Goal: Find specific page/section

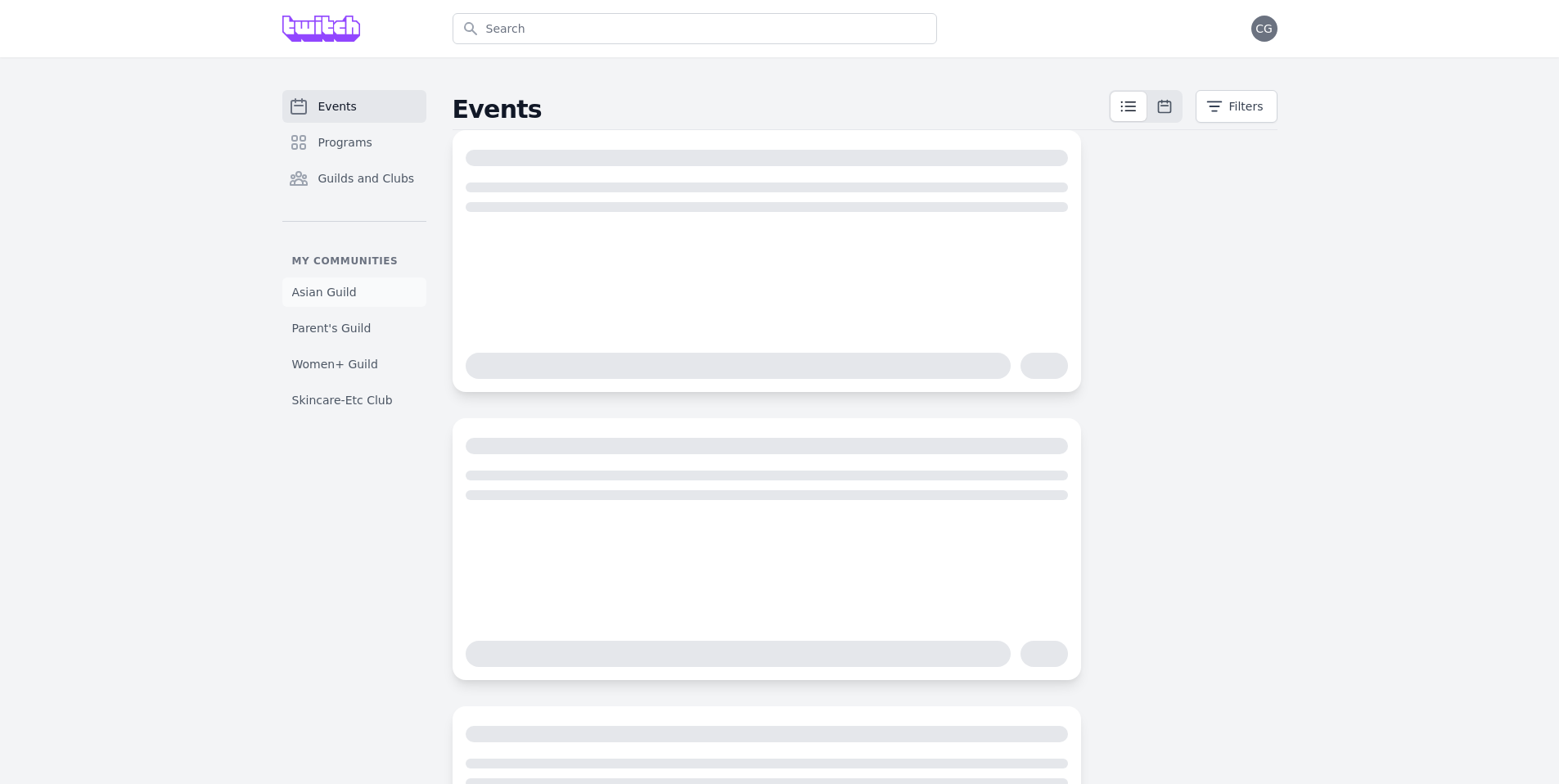
click at [373, 298] on link "Asian Guild" at bounding box center [354, 293] width 144 height 29
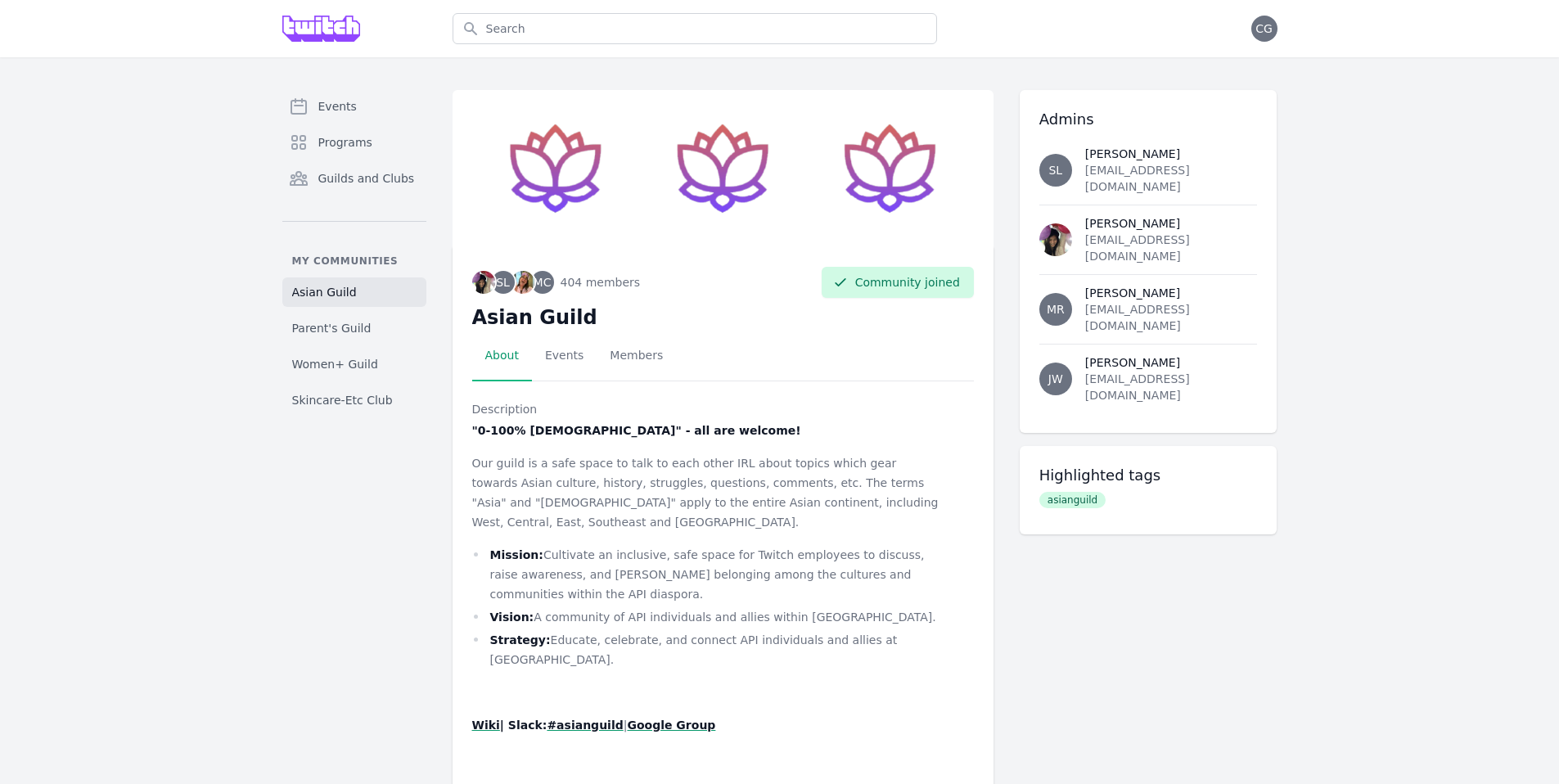
scroll to position [20, 0]
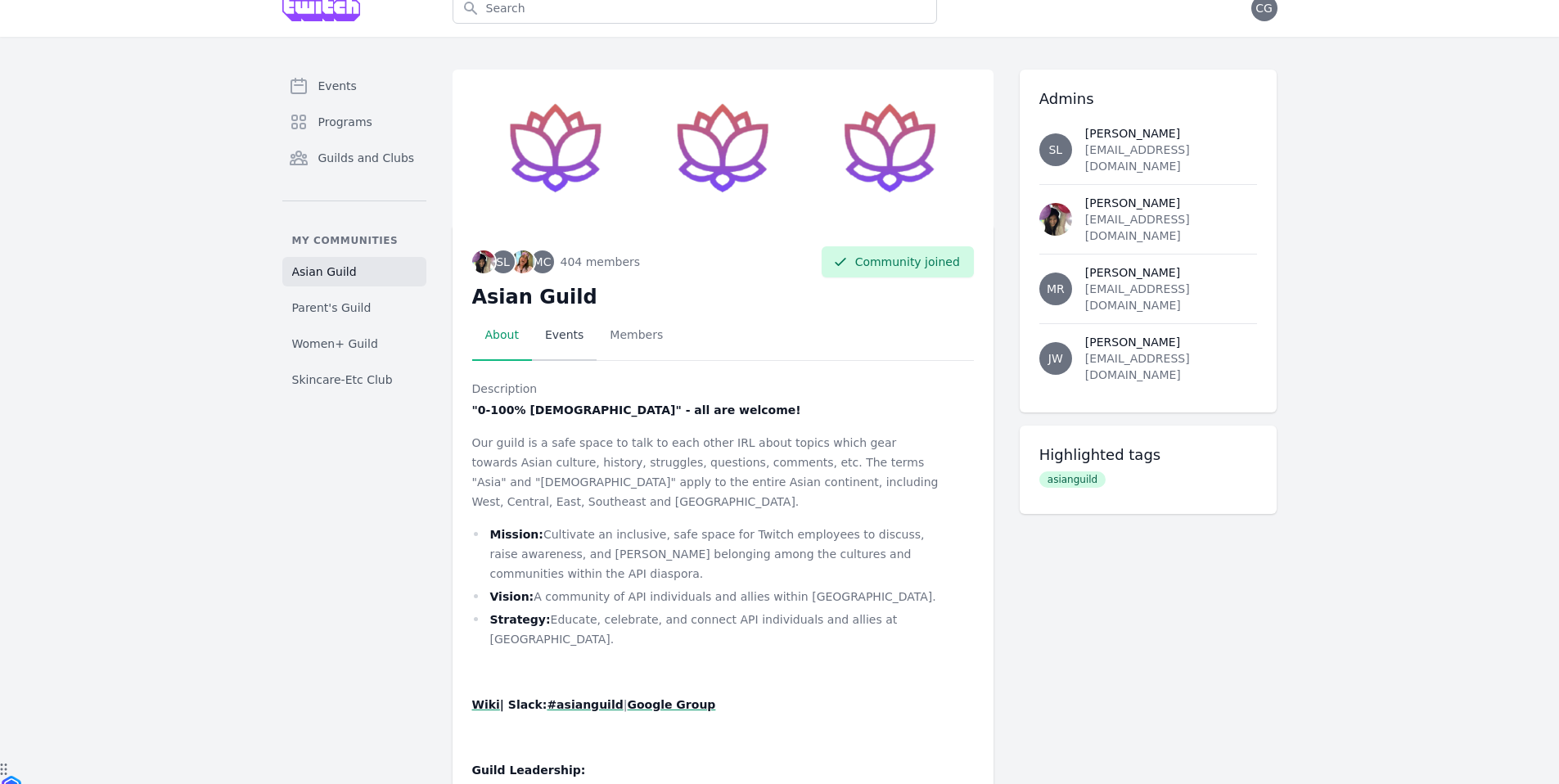
click at [582, 343] on link "Events" at bounding box center [564, 335] width 65 height 50
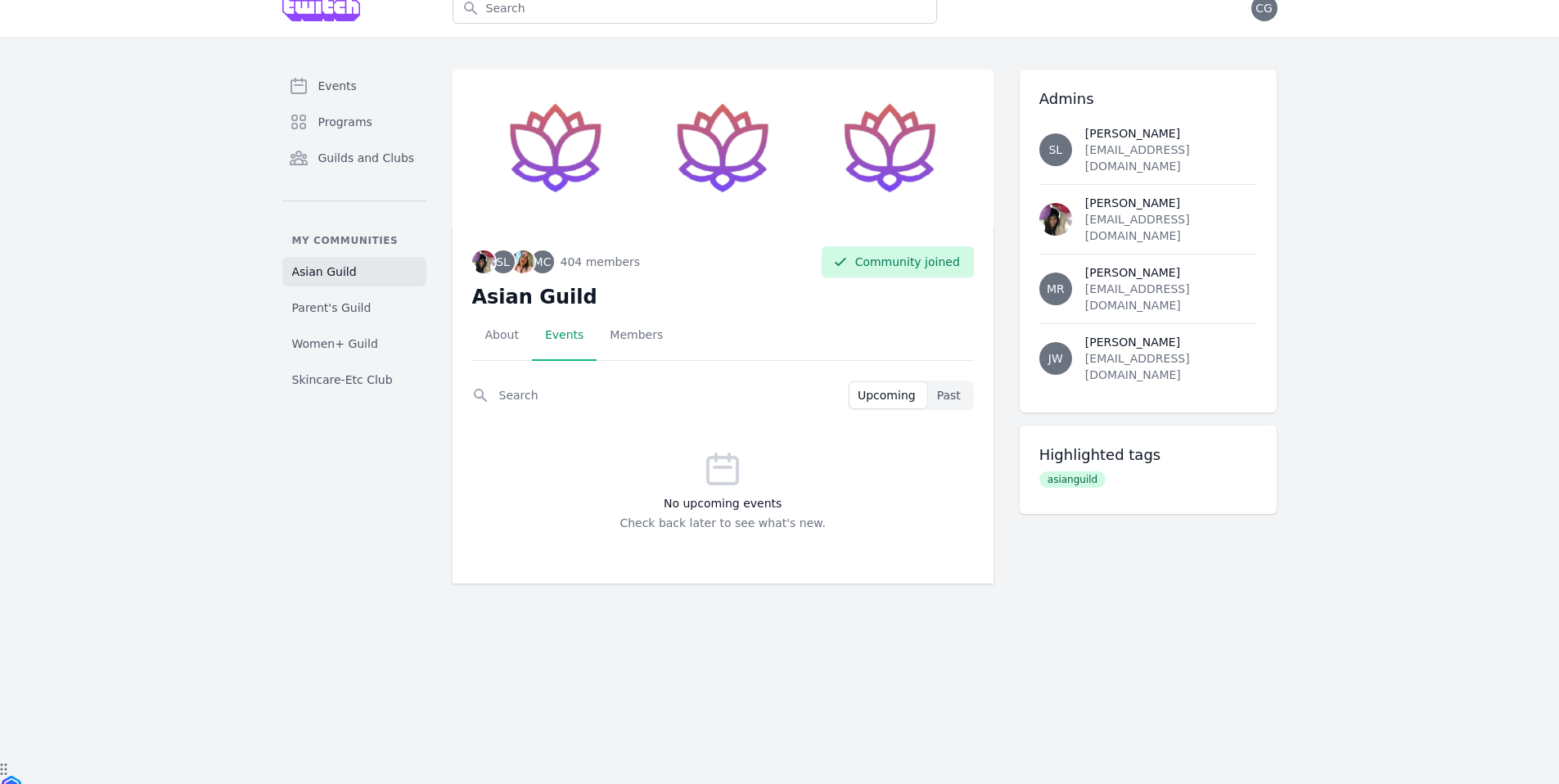
scroll to position [0, 0]
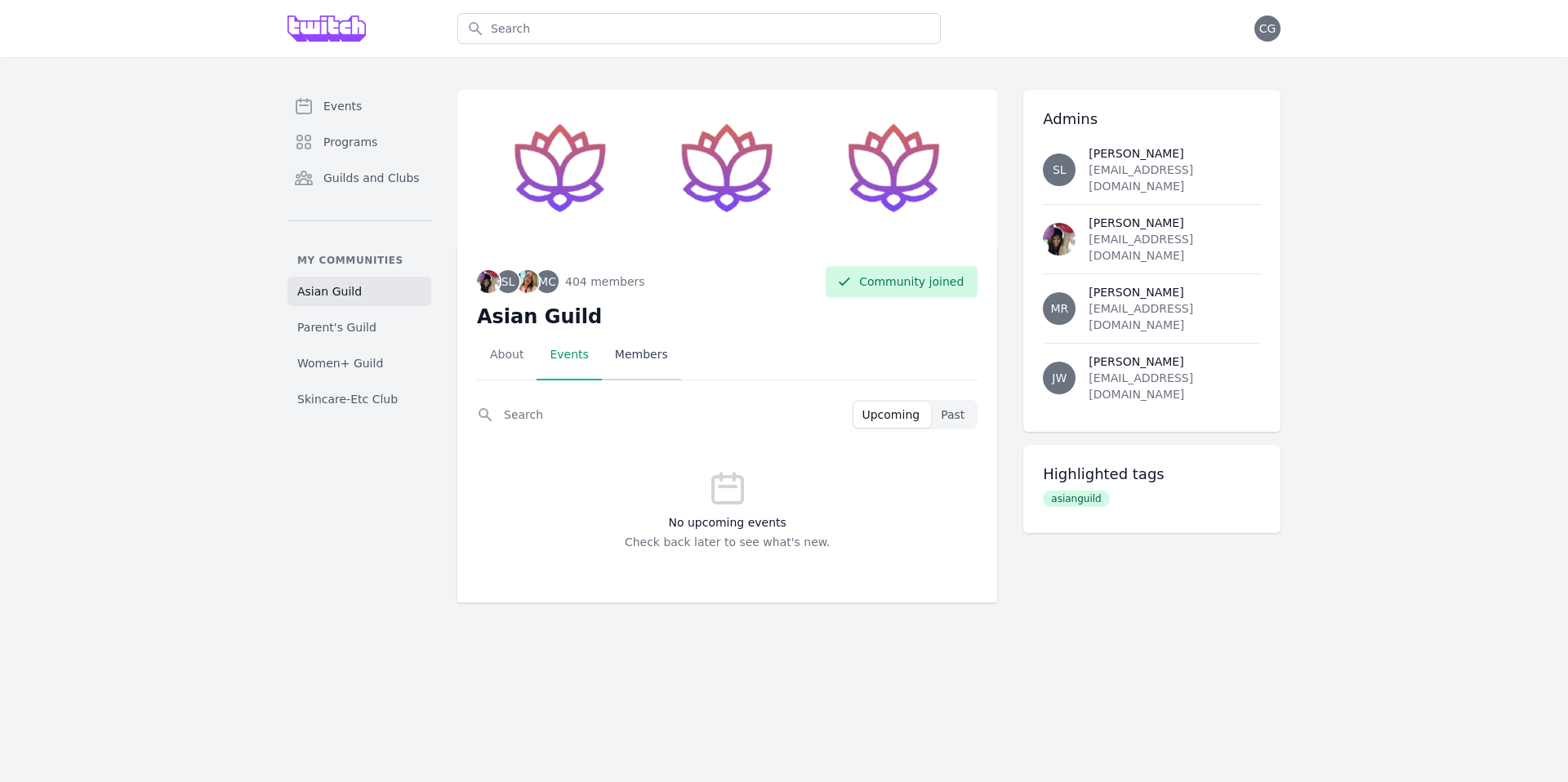
click at [622, 364] on link "Members" at bounding box center [641, 355] width 80 height 50
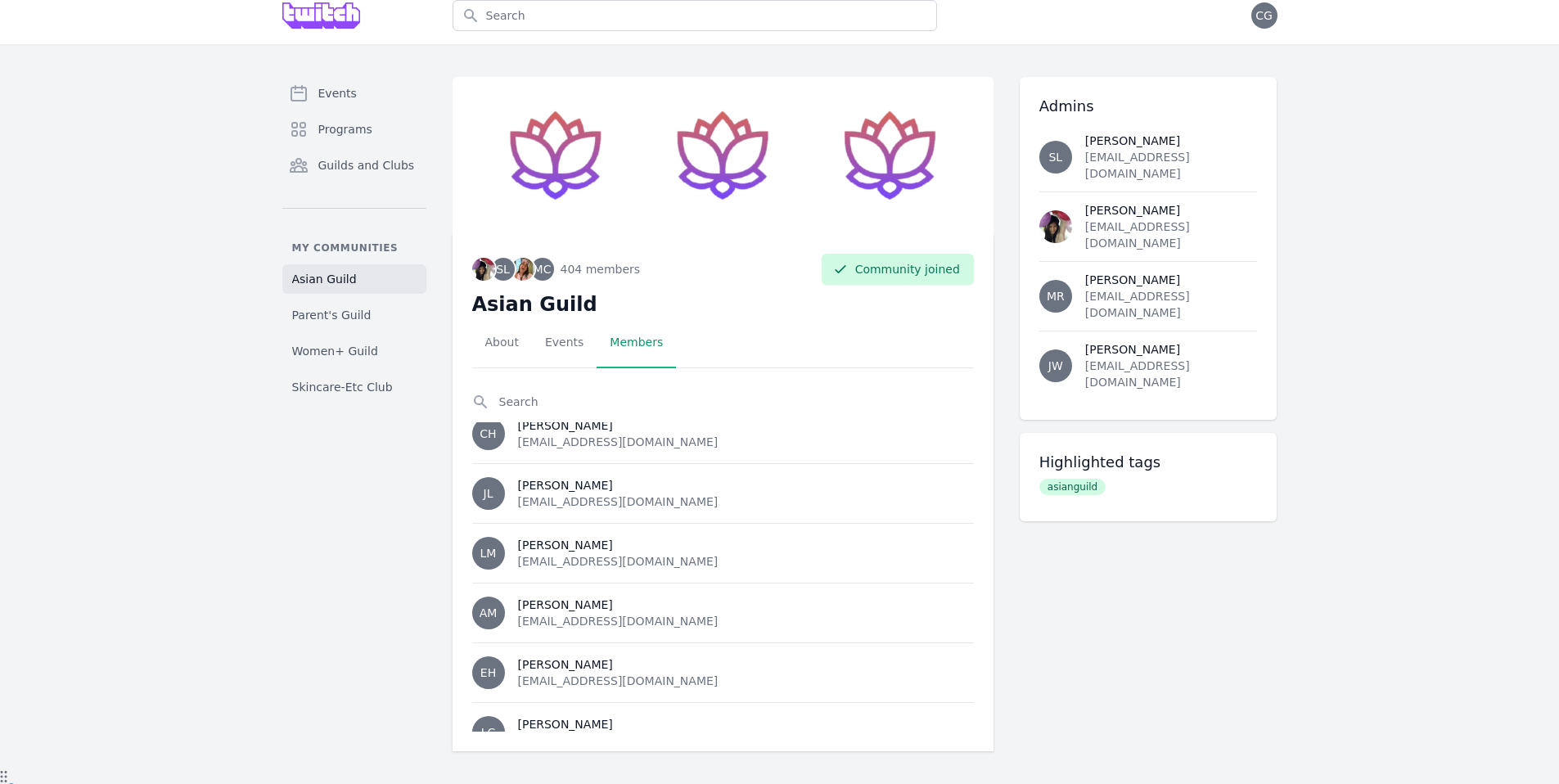
scroll to position [8300, 0]
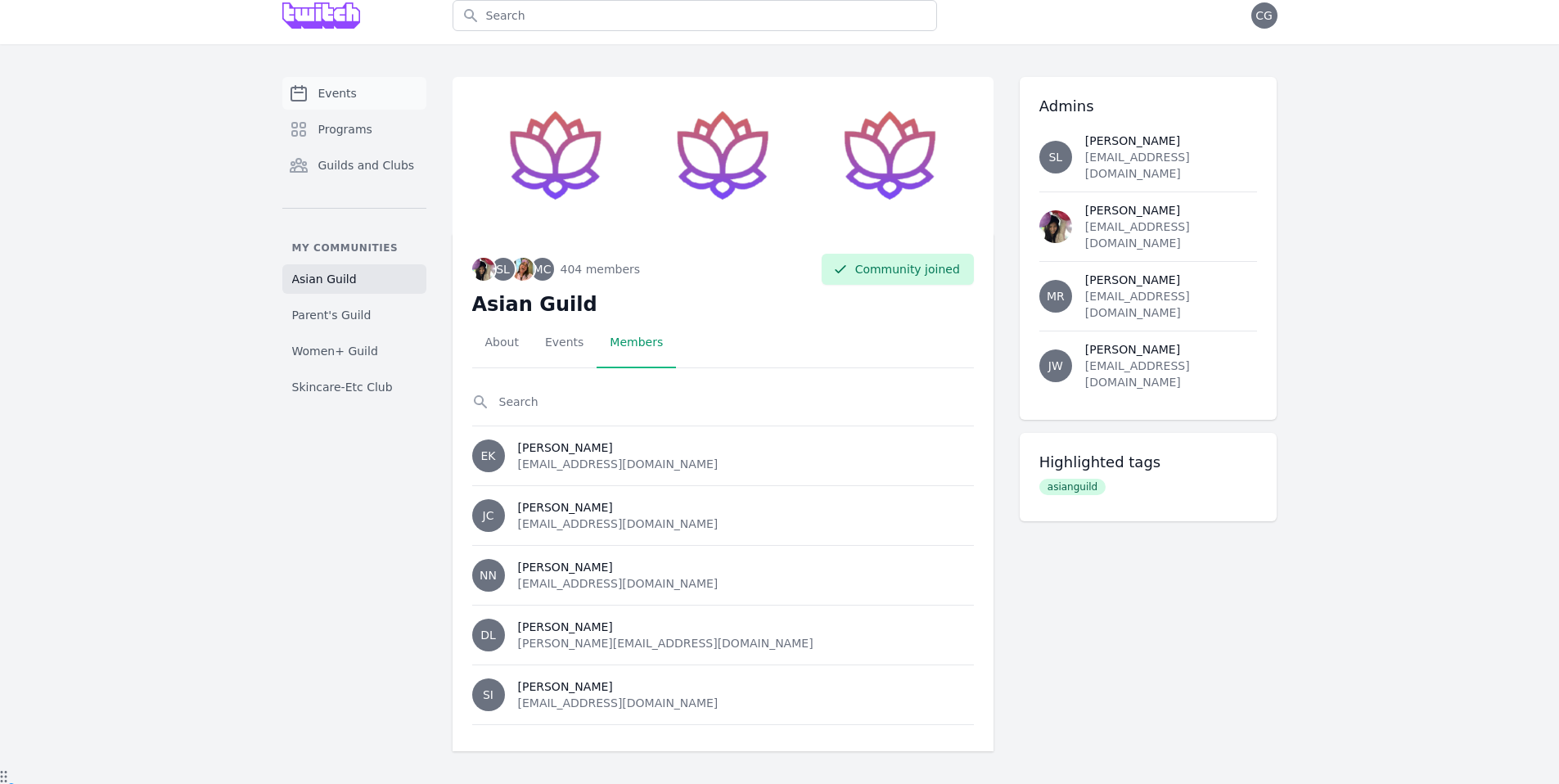
click at [340, 106] on link "Events" at bounding box center [354, 94] width 144 height 33
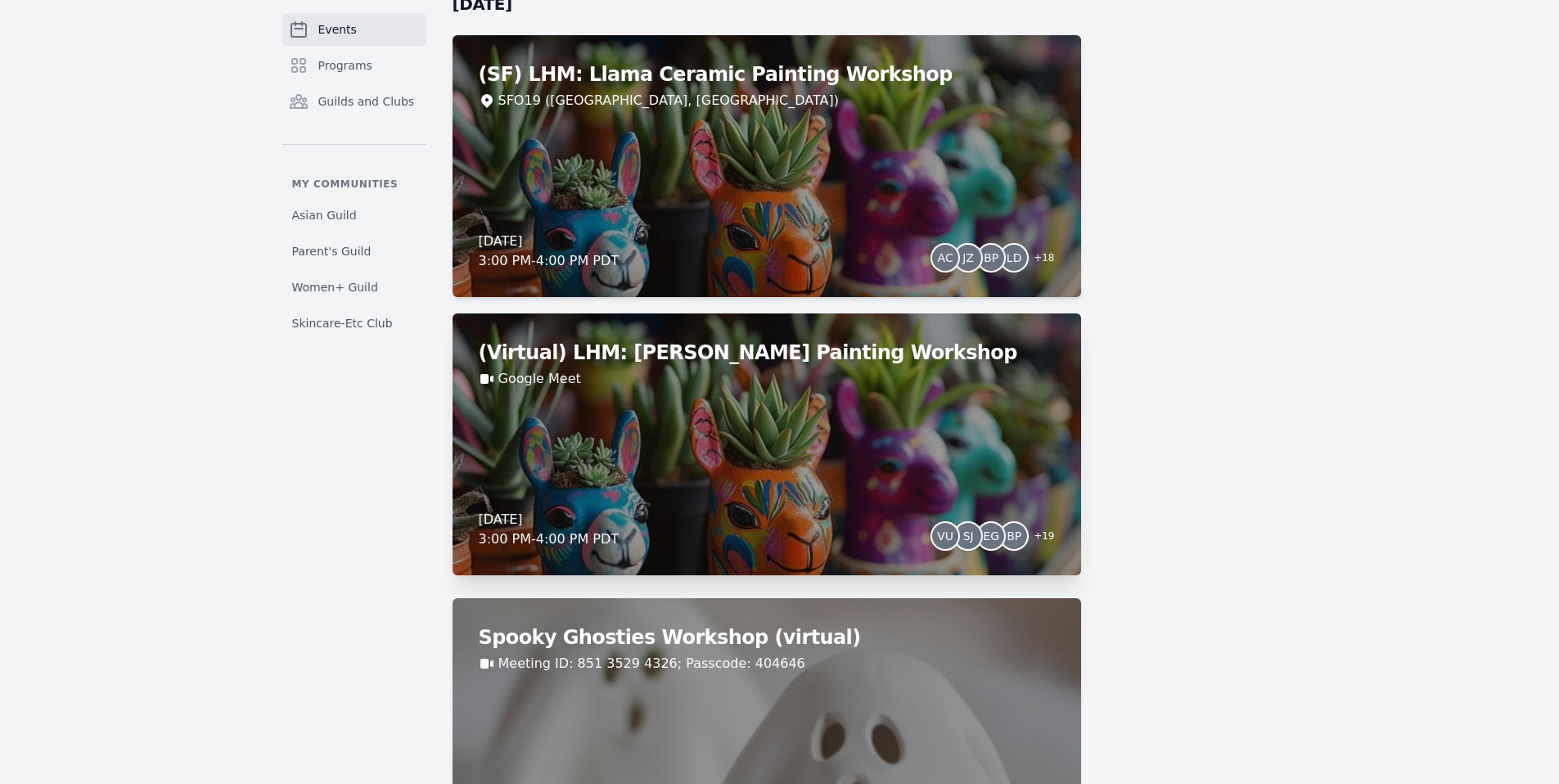
scroll to position [5990, 0]
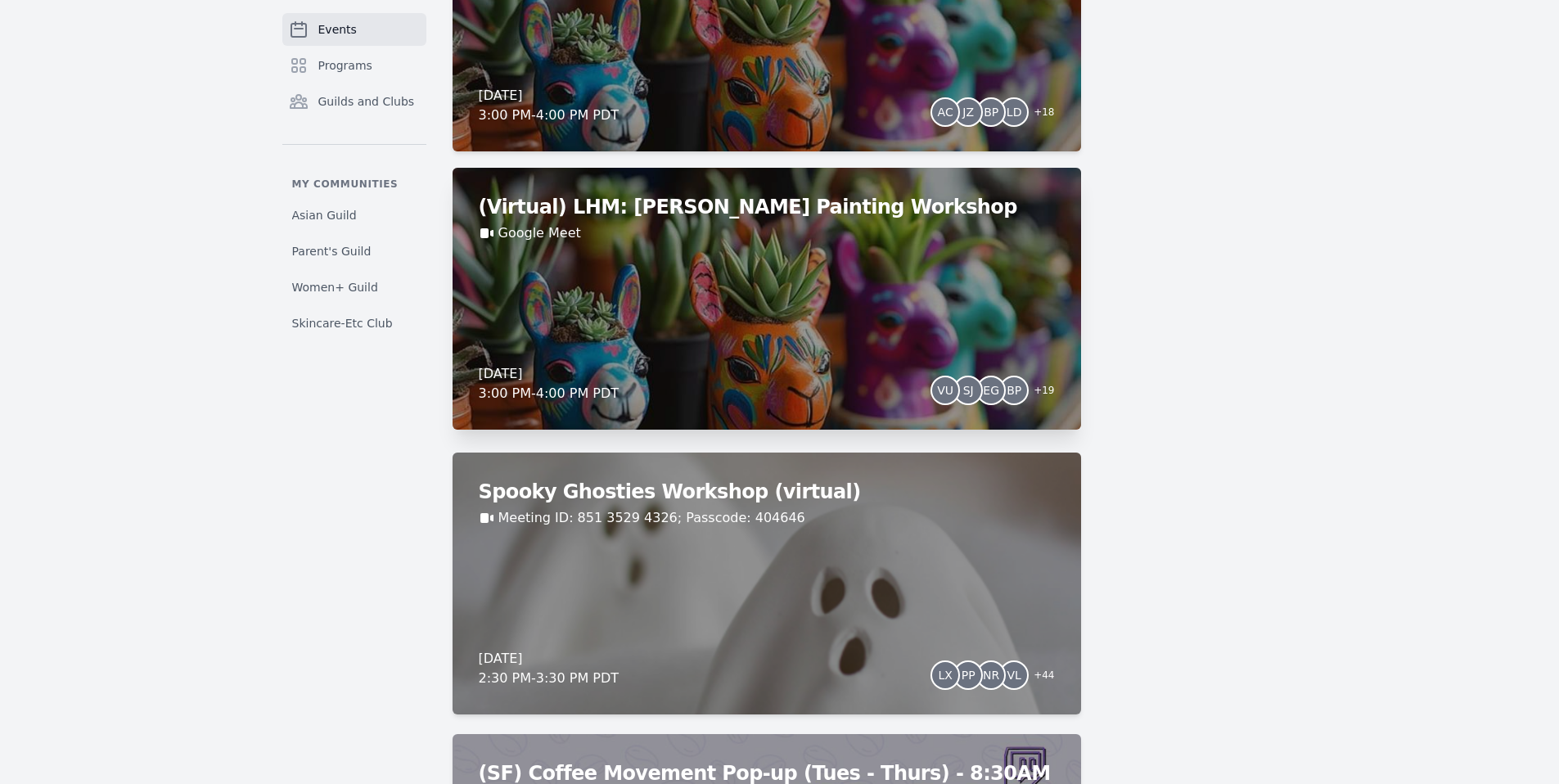
click at [282, 13] on link "Events" at bounding box center [354, 29] width 144 height 33
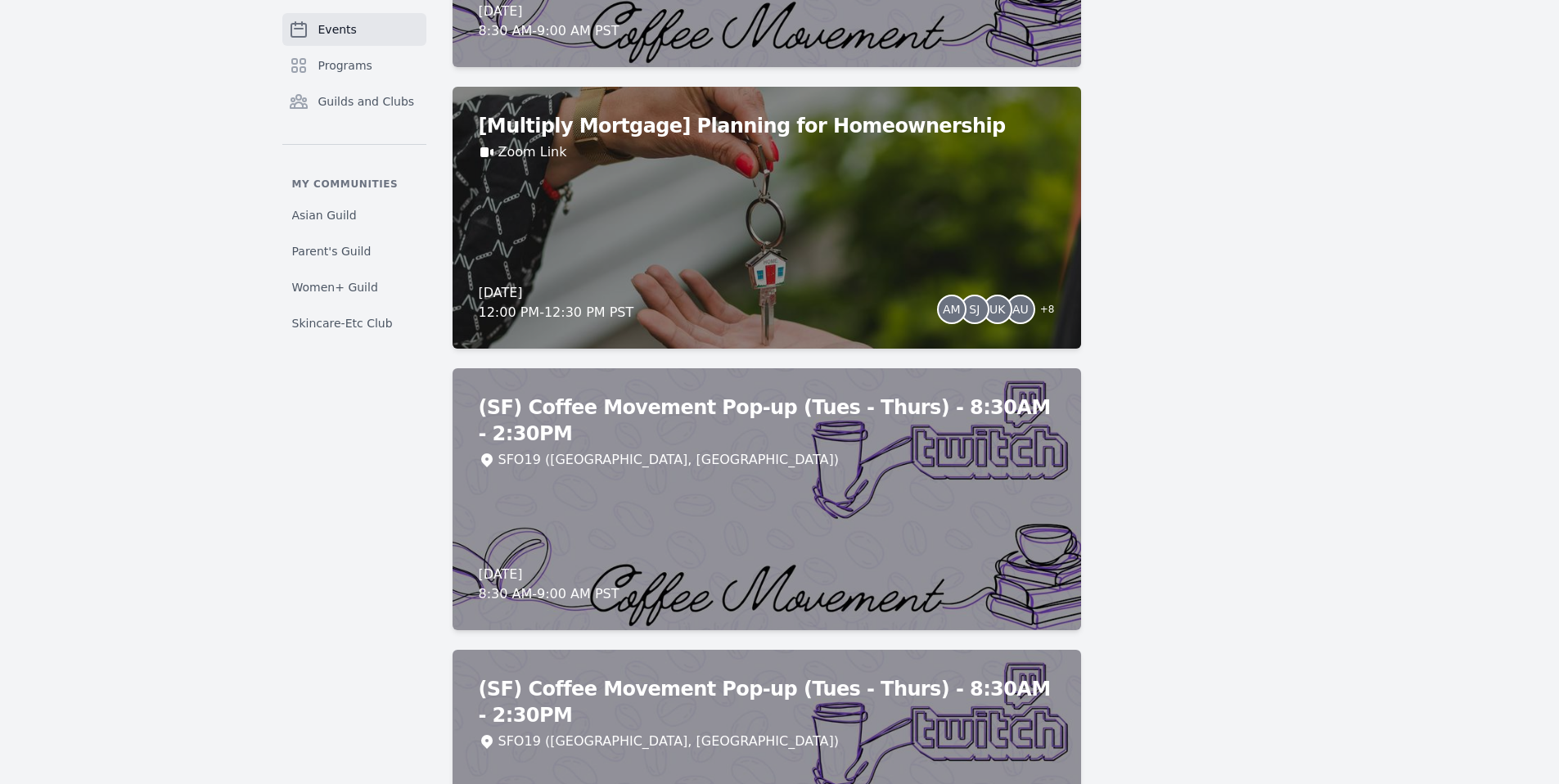
scroll to position [15267, 0]
